Goal: Task Accomplishment & Management: Complete application form

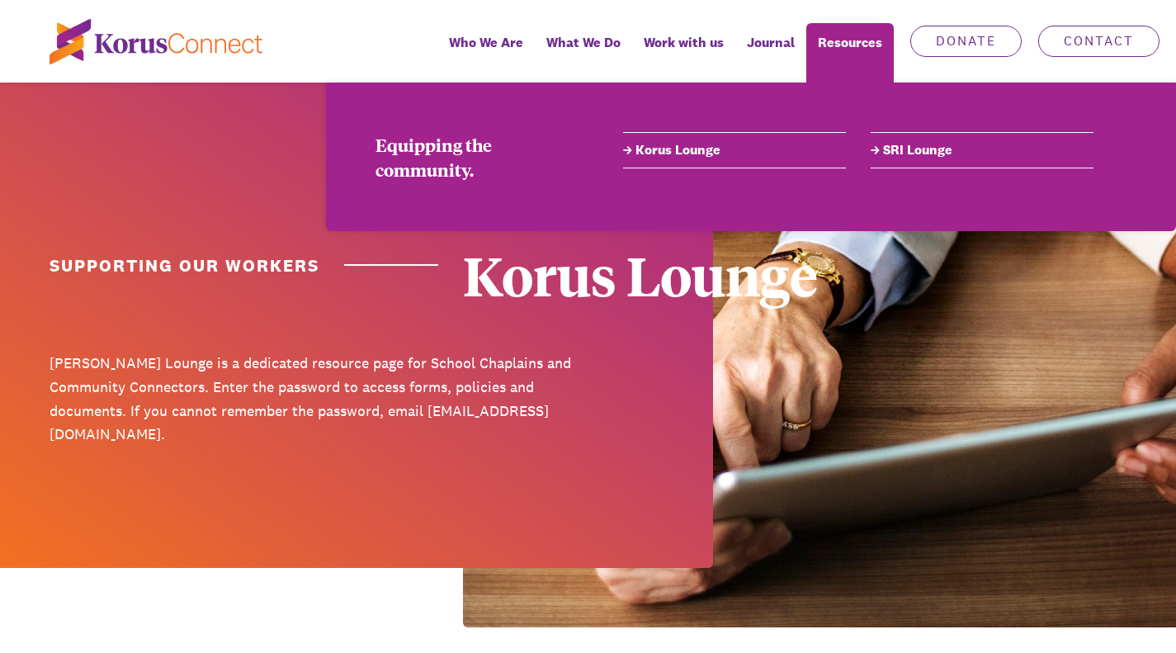
click at [706, 149] on link "Korus Lounge" at bounding box center [734, 150] width 223 height 20
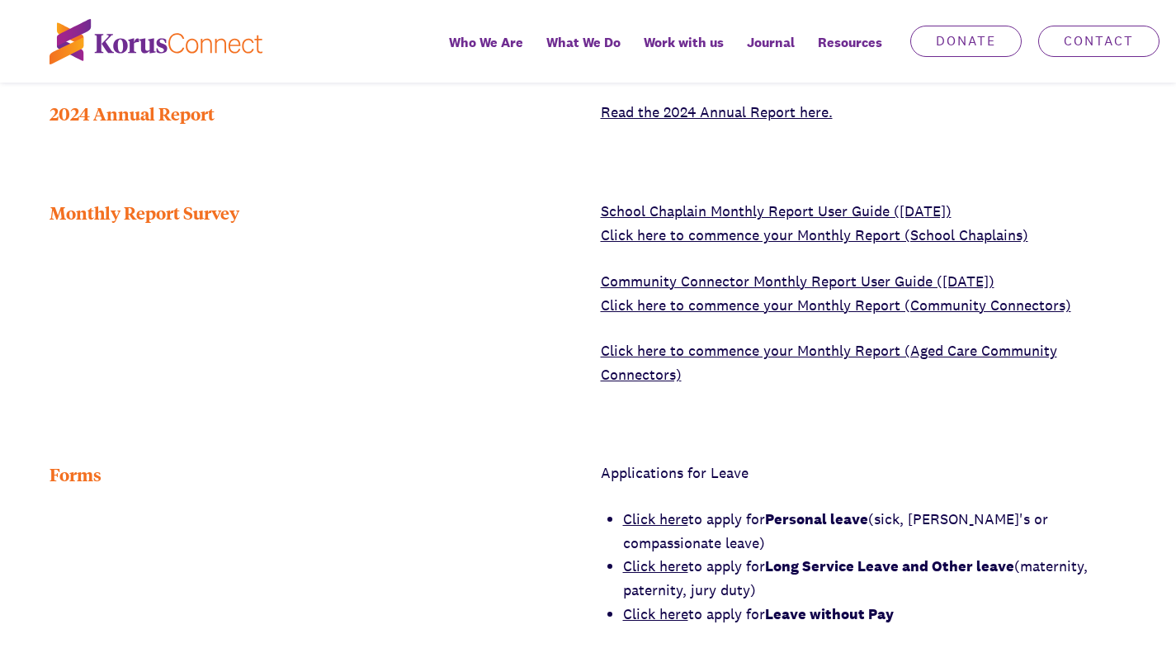
scroll to position [642, 0]
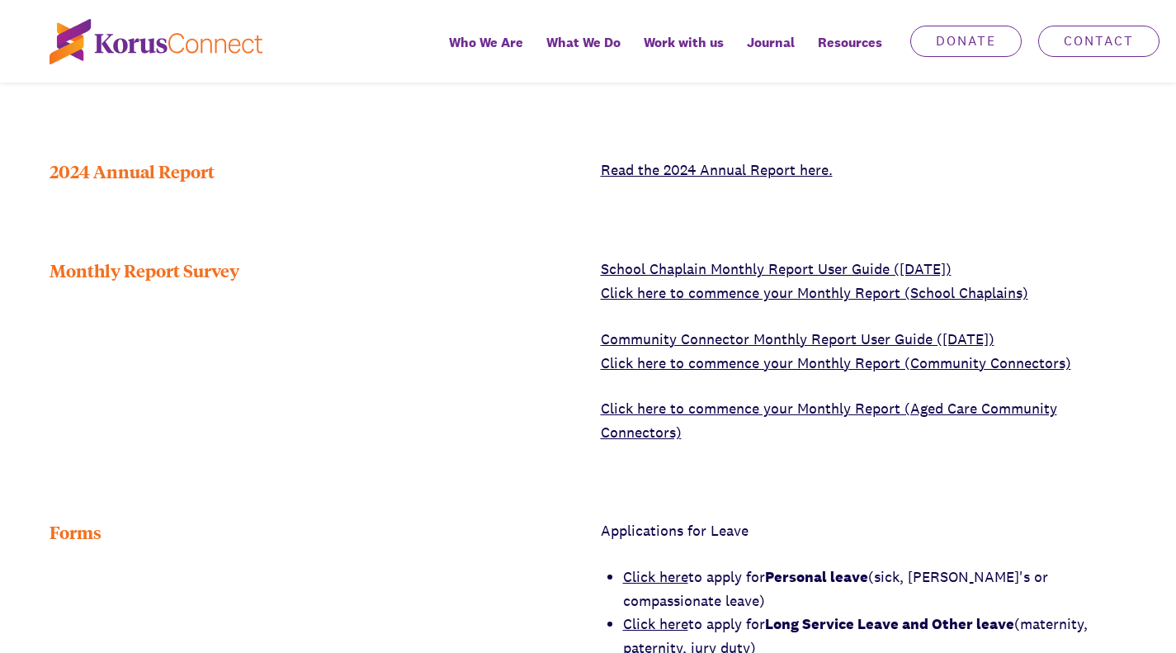
click at [769, 302] on link "Click here to commence your Monthly Report (School Chaplains)" at bounding box center [815, 292] width 428 height 19
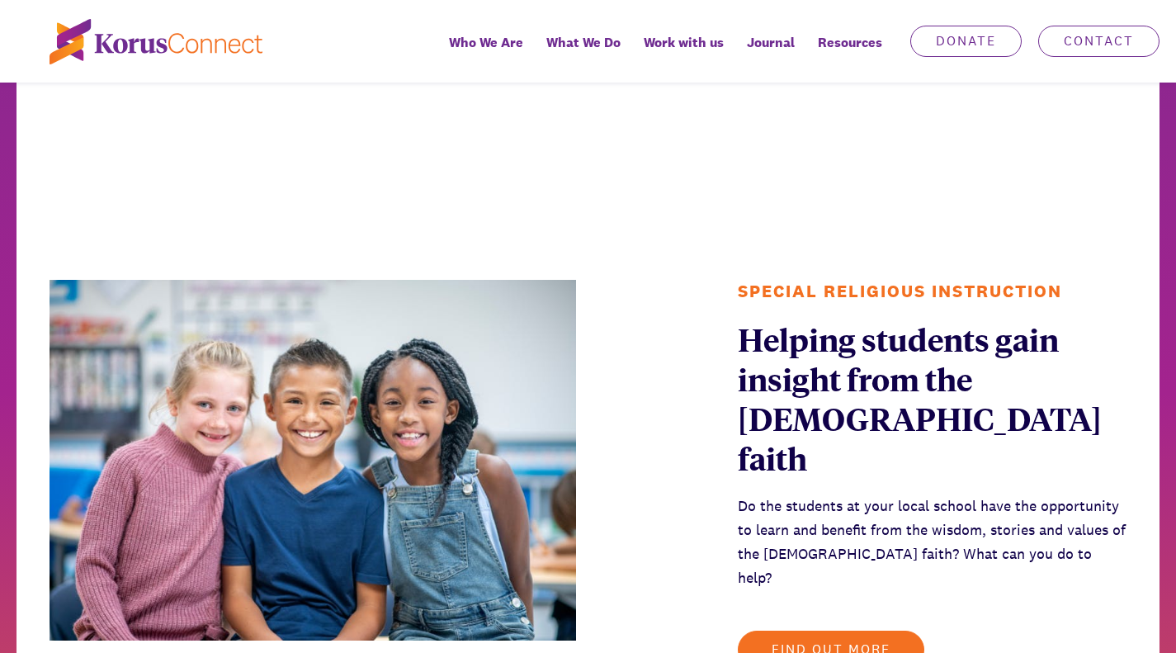
scroll to position [1307, 0]
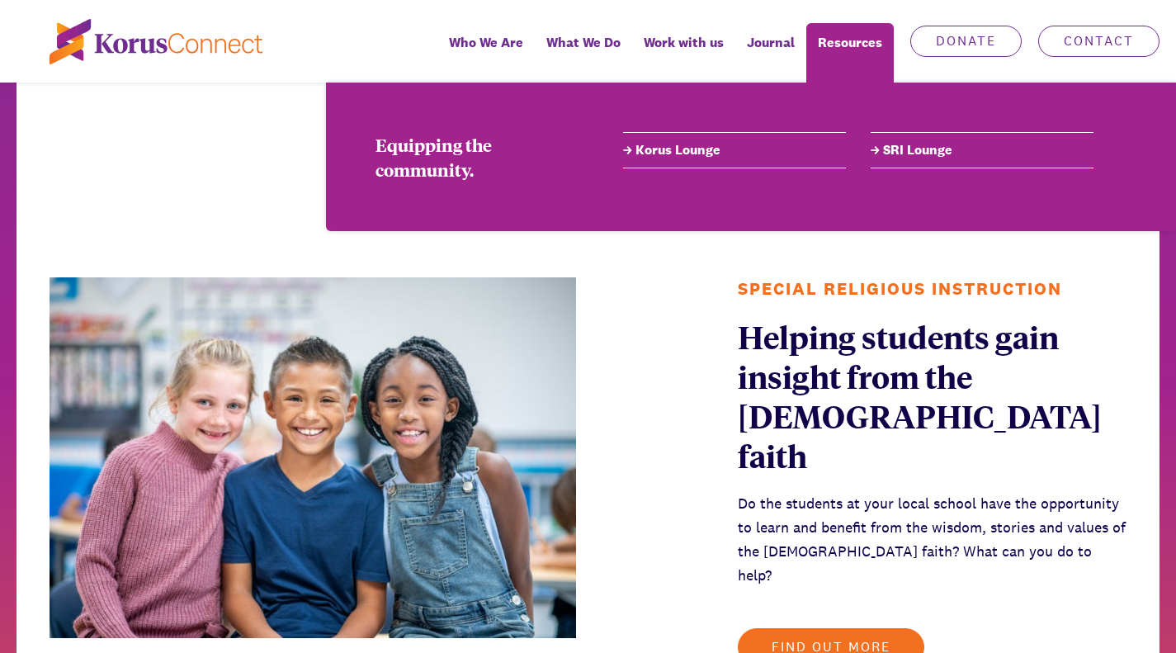
click at [844, 40] on div "Resources" at bounding box center [851, 52] width 88 height 59
click at [675, 158] on link "Korus Lounge" at bounding box center [734, 150] width 223 height 20
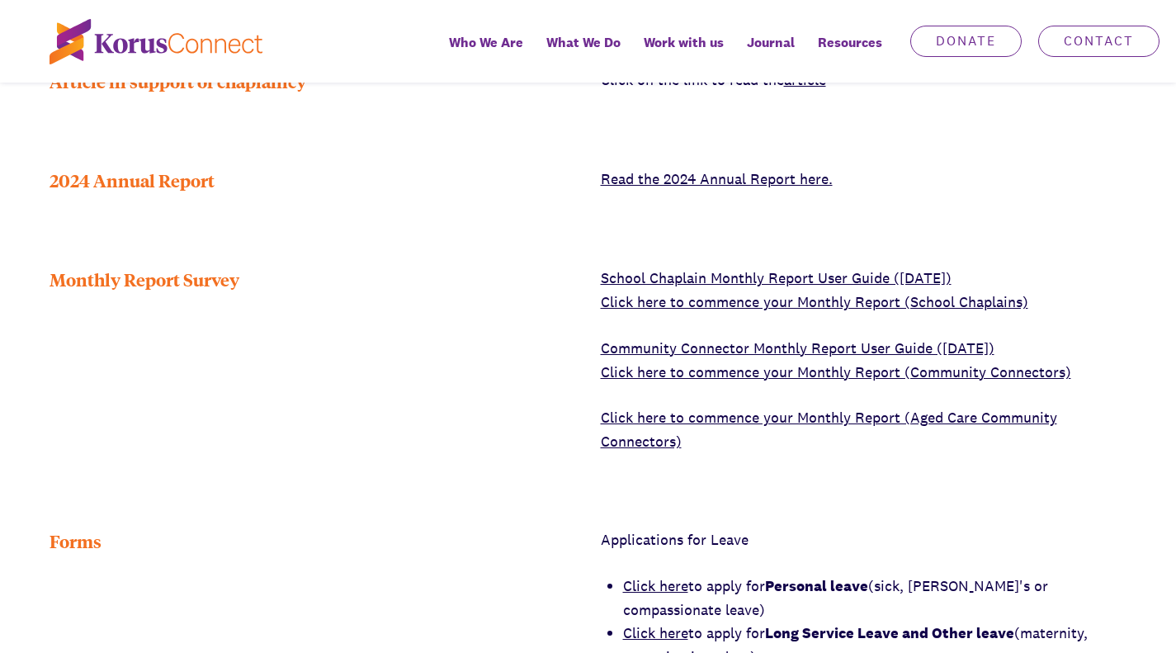
scroll to position [635, 0]
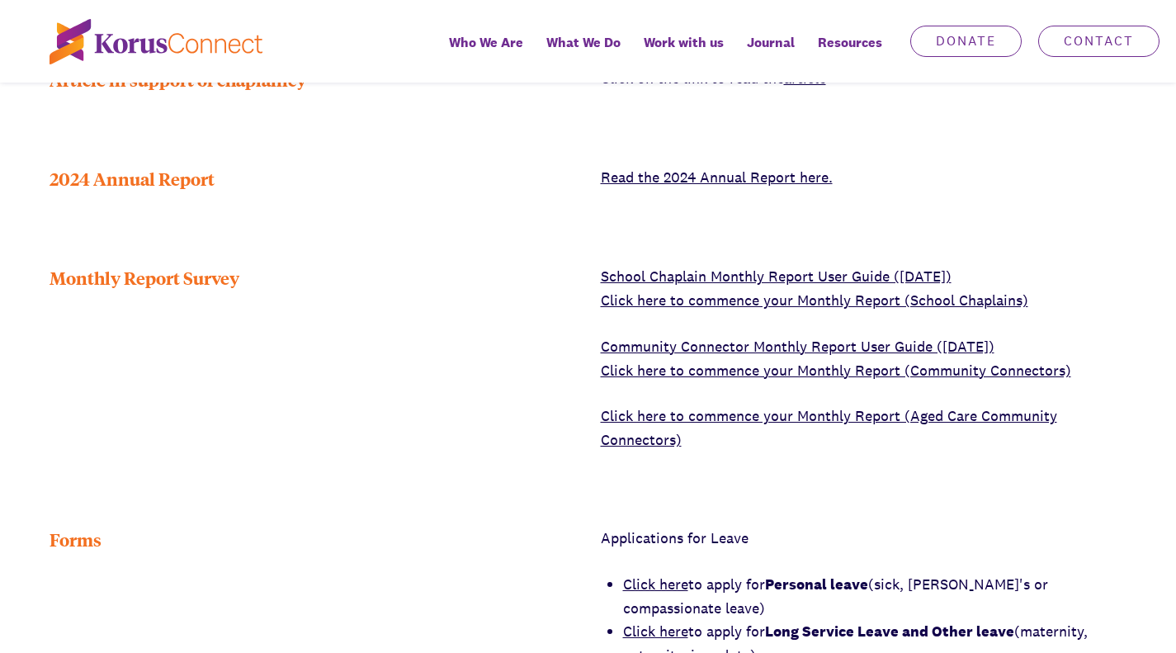
click at [824, 310] on link "Click here to commence your Monthly Report (School Chaplains)" at bounding box center [815, 300] width 428 height 19
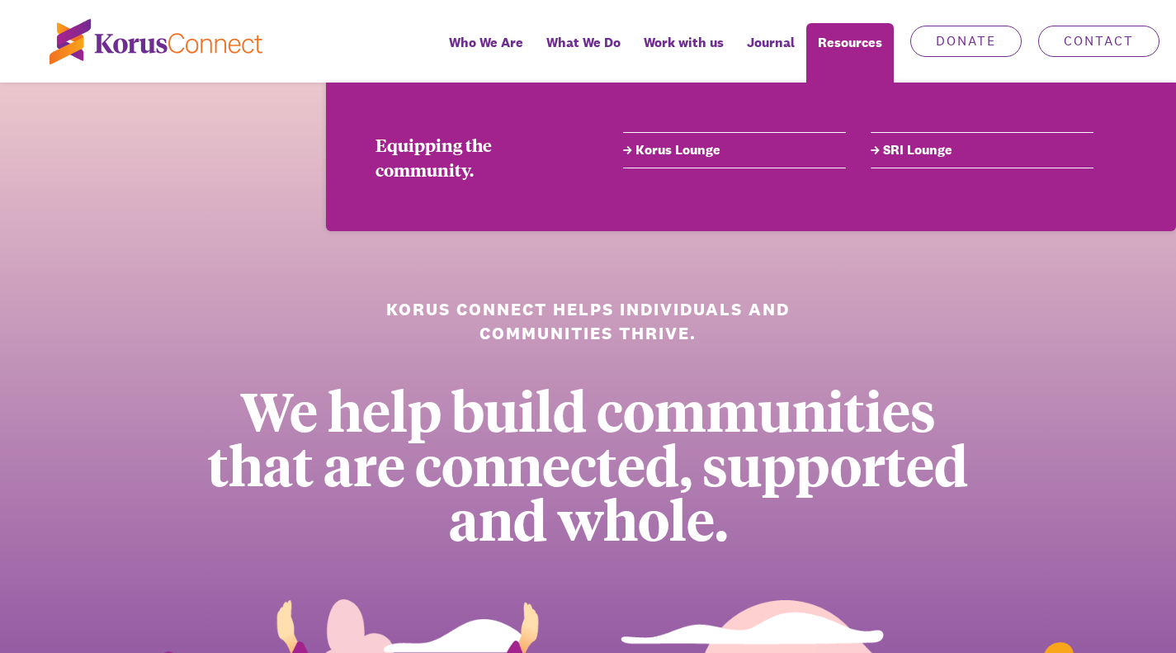
click at [687, 149] on link "Korus Lounge" at bounding box center [734, 150] width 223 height 20
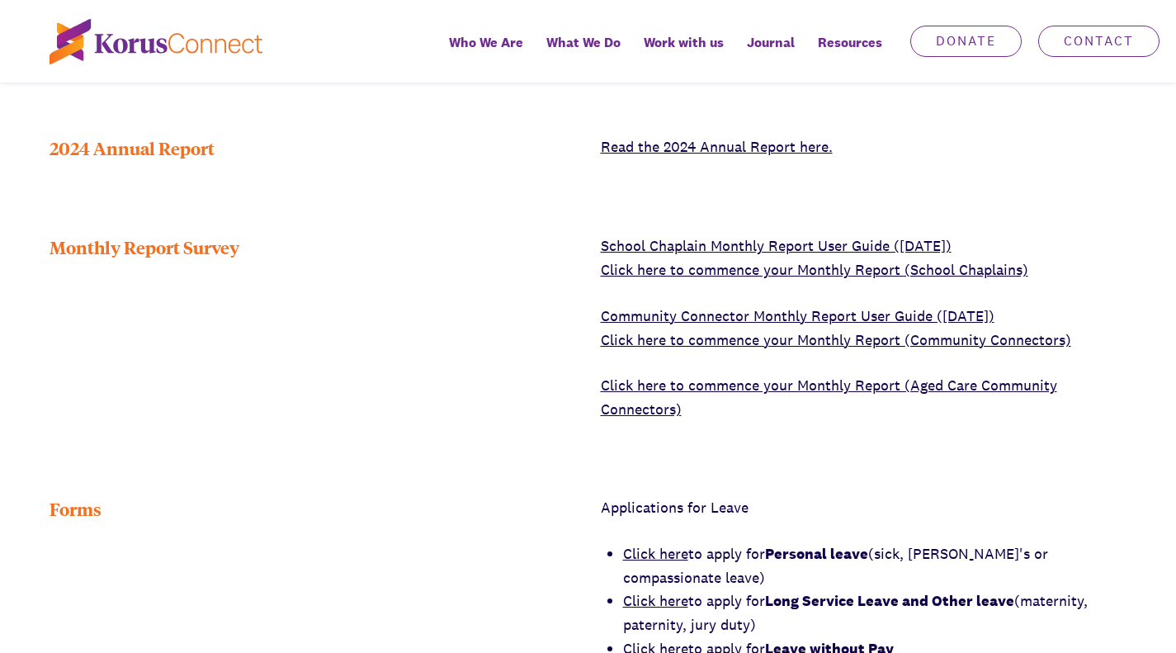
scroll to position [700, 0]
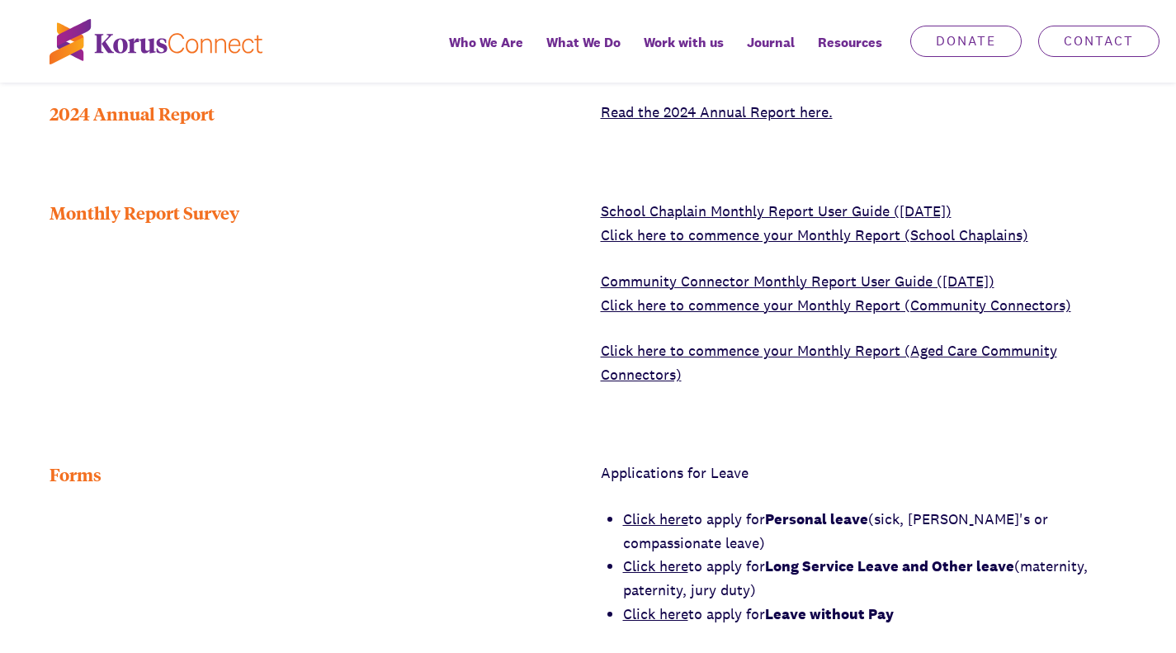
click at [770, 244] on link "Click here to commence your Monthly Report (School Chaplains)" at bounding box center [815, 234] width 428 height 19
